Goal: Transaction & Acquisition: Purchase product/service

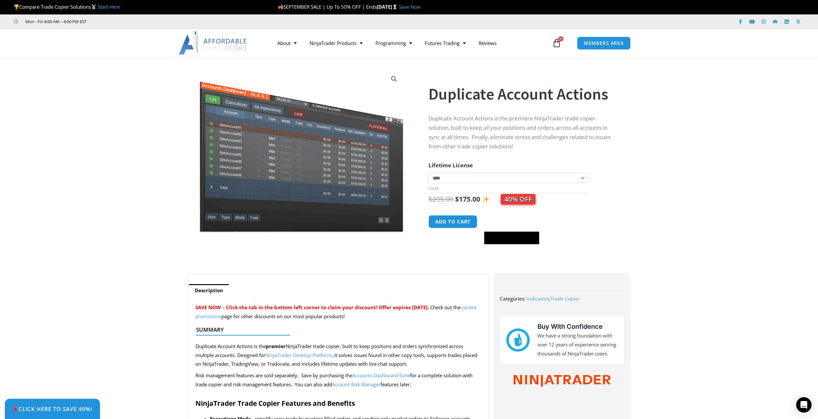
click at [579, 180] on select "**********" at bounding box center [507, 178] width 159 height 10
click at [428, 173] on select "**********" at bounding box center [507, 178] width 159 height 10
click at [585, 178] on select "**********" at bounding box center [507, 178] width 159 height 10
select select "*"
click at [428, 173] on select "**********" at bounding box center [507, 178] width 159 height 10
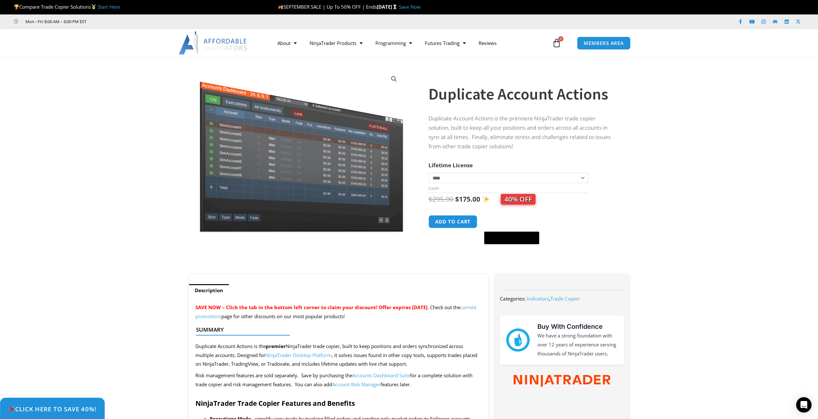
click at [50, 410] on span "Click Here to save 40%!" at bounding box center [52, 409] width 88 height 6
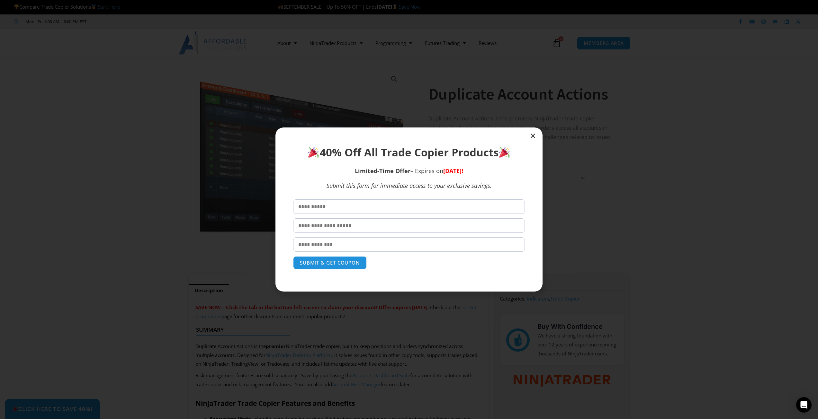
click at [532, 135] on icon "Close" at bounding box center [533, 136] width 6 height 6
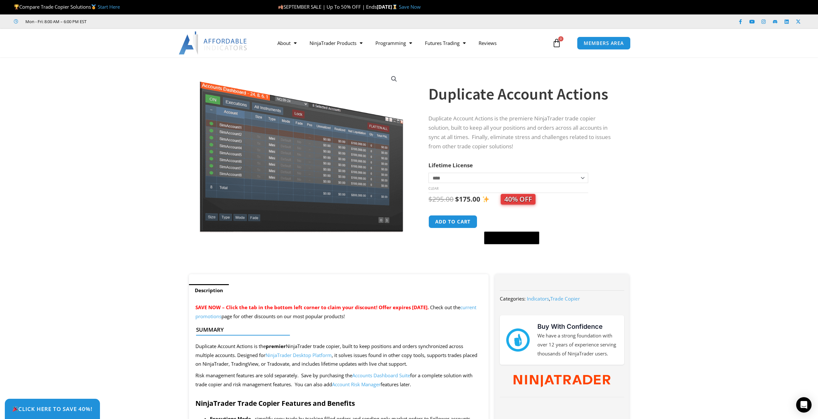
click at [421, 6] on link "Save Now" at bounding box center [410, 7] width 22 height 6
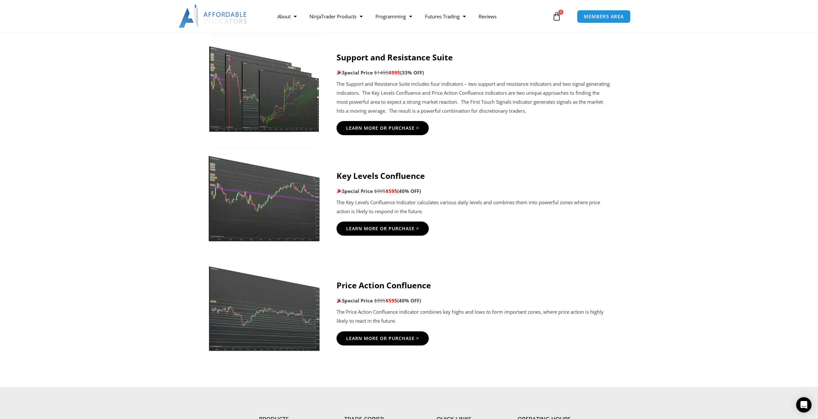
scroll to position [964, 0]
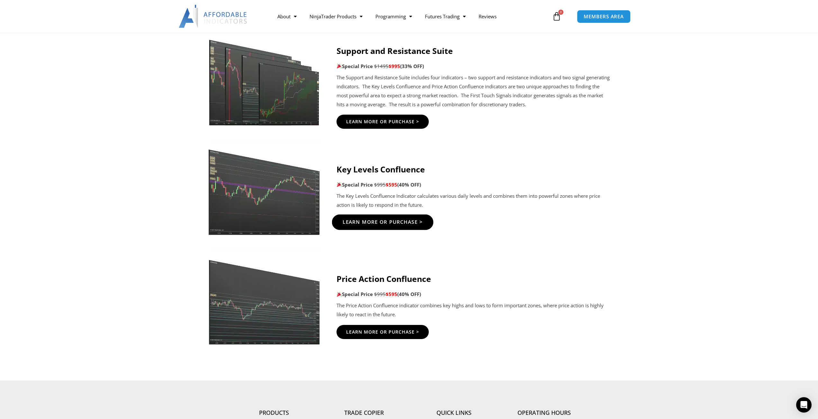
click at [384, 220] on span "Learn More Or Purchase >" at bounding box center [382, 222] width 80 height 5
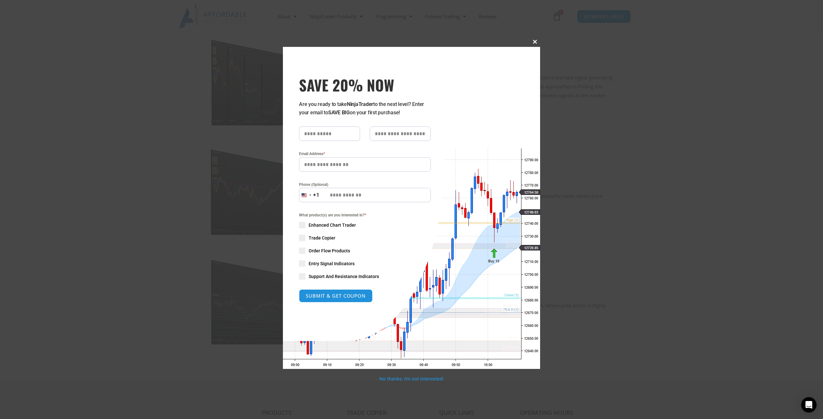
click at [536, 45] on button "Close this module" at bounding box center [535, 42] width 10 height 10
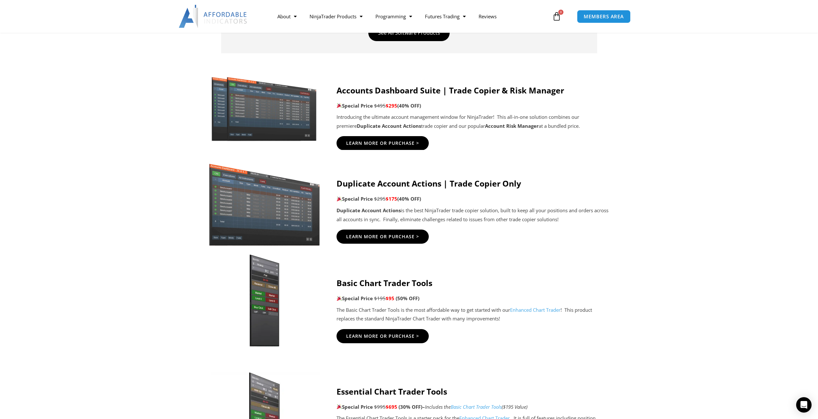
scroll to position [321, 0]
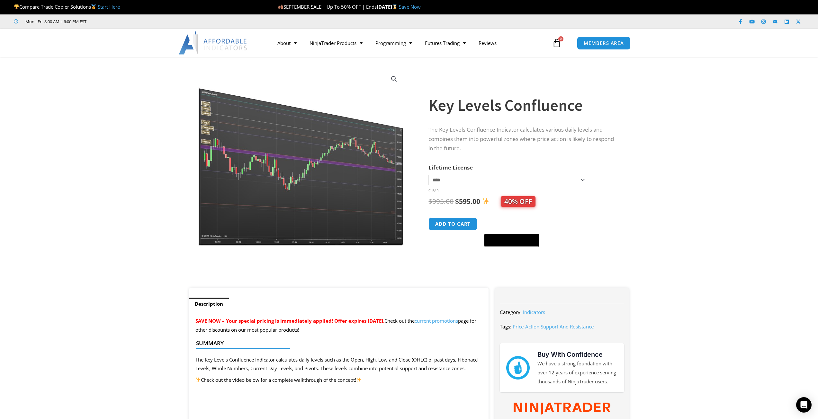
click at [314, 201] on img at bounding box center [301, 157] width 207 height 178
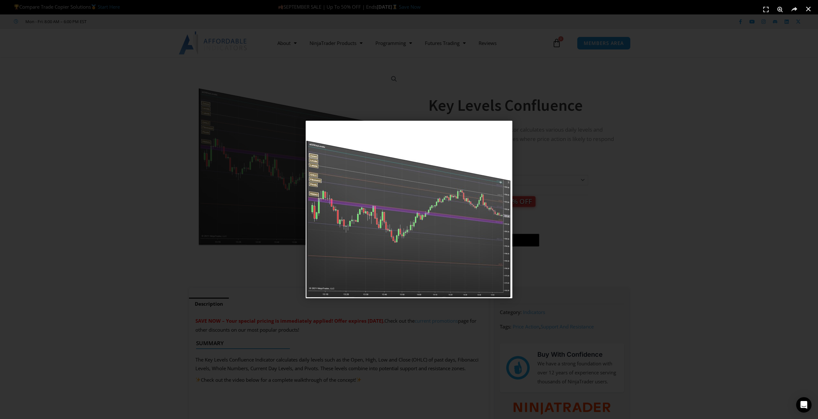
click at [314, 201] on img "1 / 1" at bounding box center [409, 210] width 207 height 178
click at [602, 132] on div "1 / 1" at bounding box center [408, 209] width 773 height 374
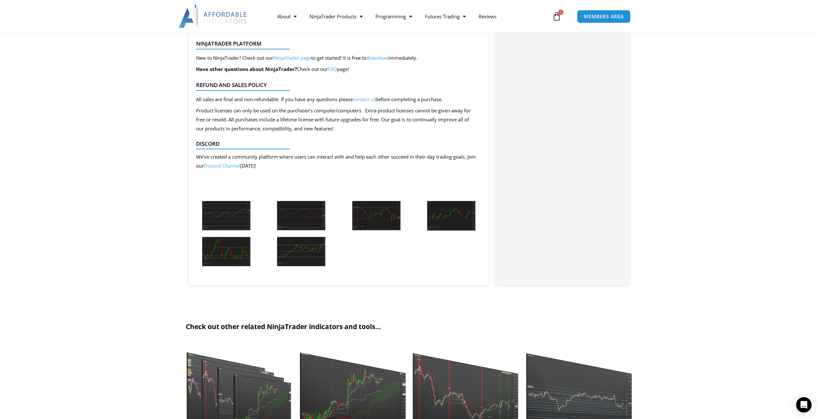
scroll to position [1157, 0]
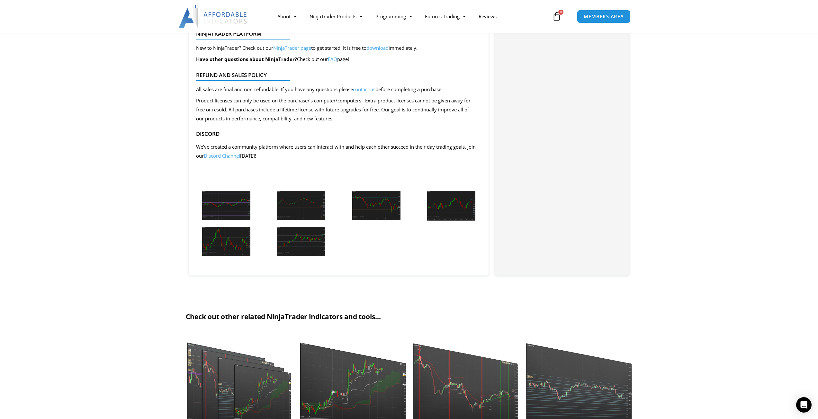
click at [234, 209] on img at bounding box center [226, 205] width 48 height 29
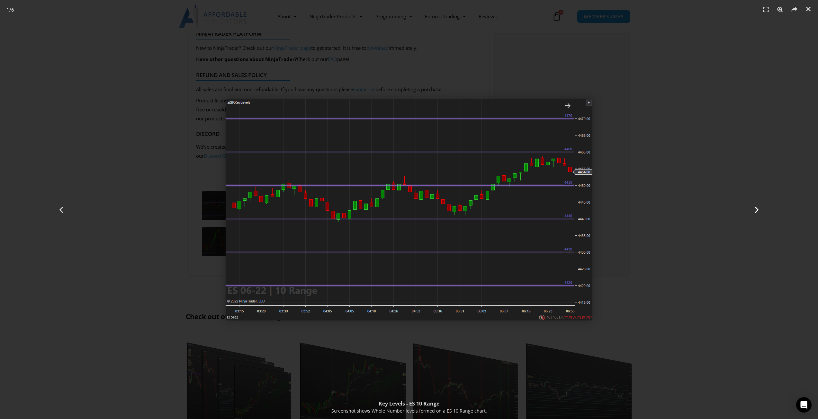
click at [756, 211] on icon "Next slide" at bounding box center [757, 210] width 8 height 8
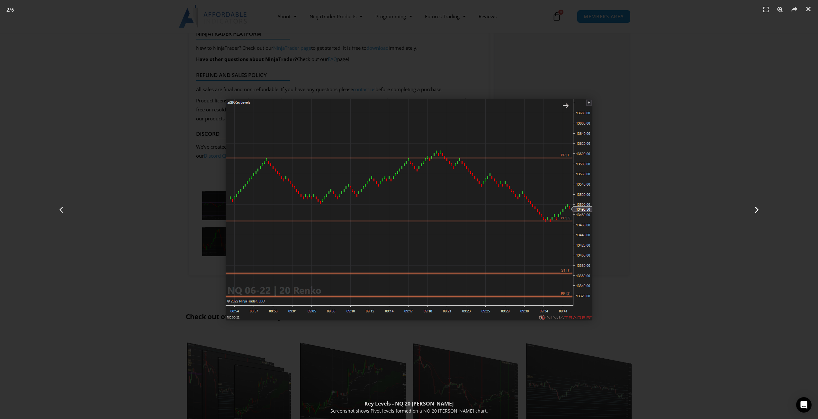
click at [756, 209] on icon "Next slide" at bounding box center [757, 210] width 8 height 8
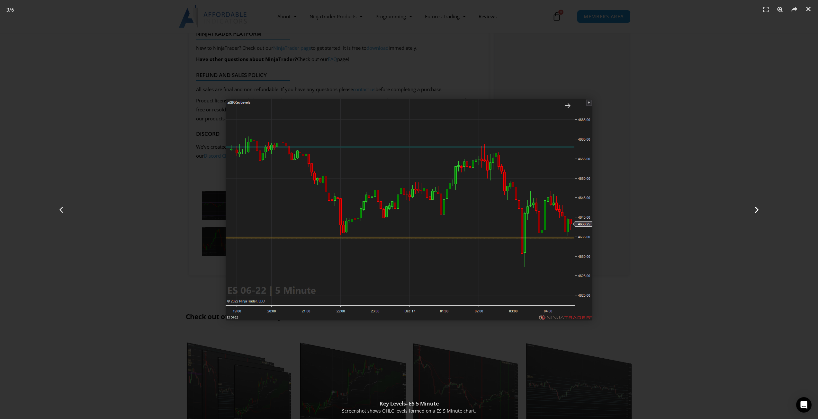
click at [758, 211] on icon "Next slide" at bounding box center [757, 210] width 8 height 8
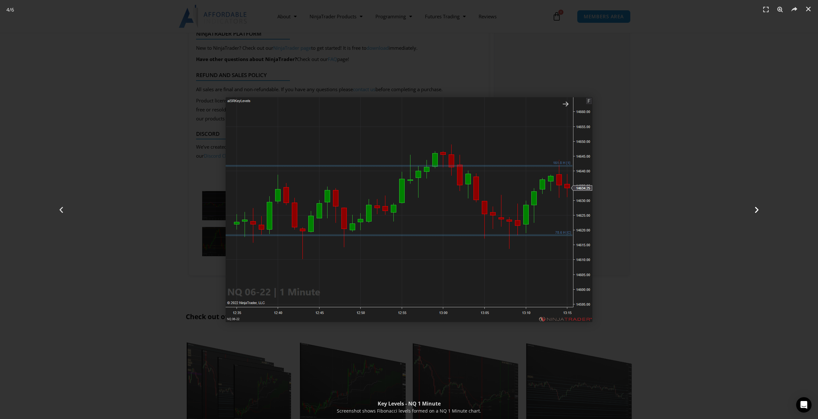
click at [760, 212] on icon "Next slide" at bounding box center [757, 210] width 8 height 8
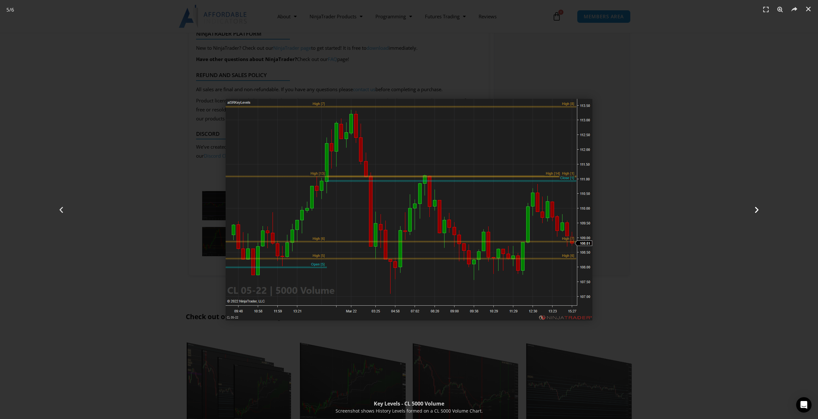
click at [759, 210] on icon "Next slide" at bounding box center [757, 210] width 8 height 8
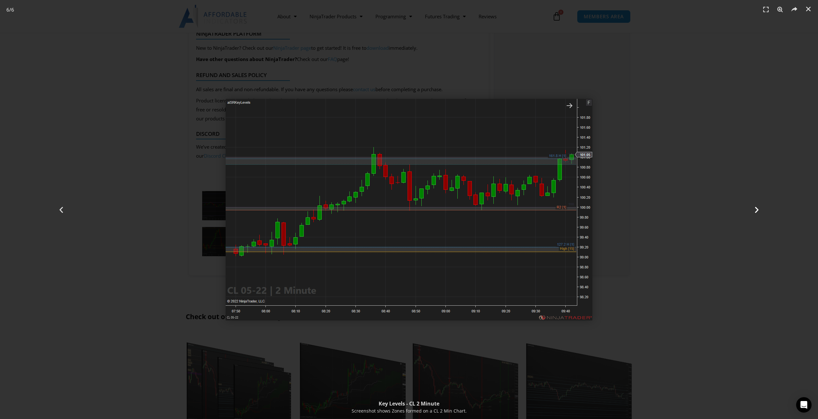
click at [754, 213] on icon "Next slide" at bounding box center [757, 210] width 8 height 8
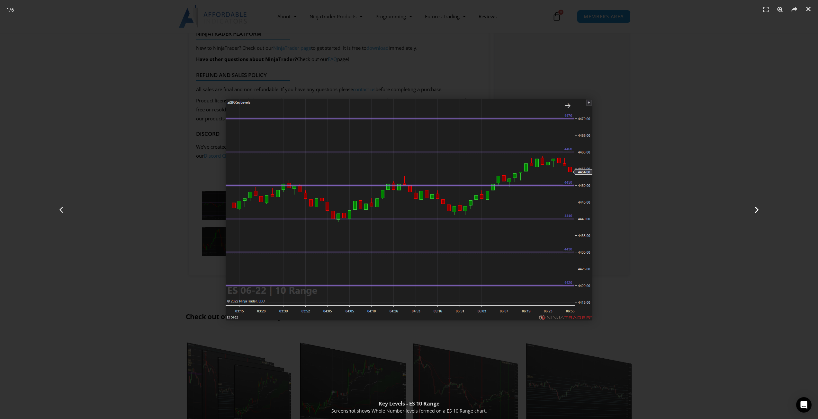
click at [762, 209] on div "Next" at bounding box center [756, 209] width 123 height 419
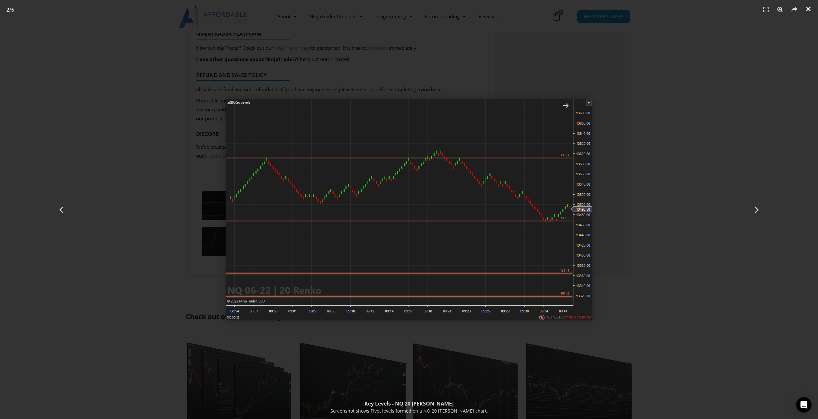
click at [807, 10] on icon "Close (Esc)" at bounding box center [808, 9] width 6 height 6
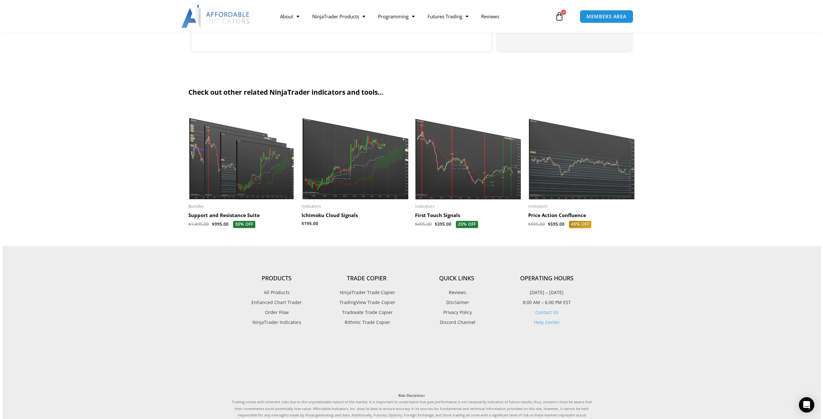
scroll to position [1382, 0]
